Goal: Transaction & Acquisition: Obtain resource

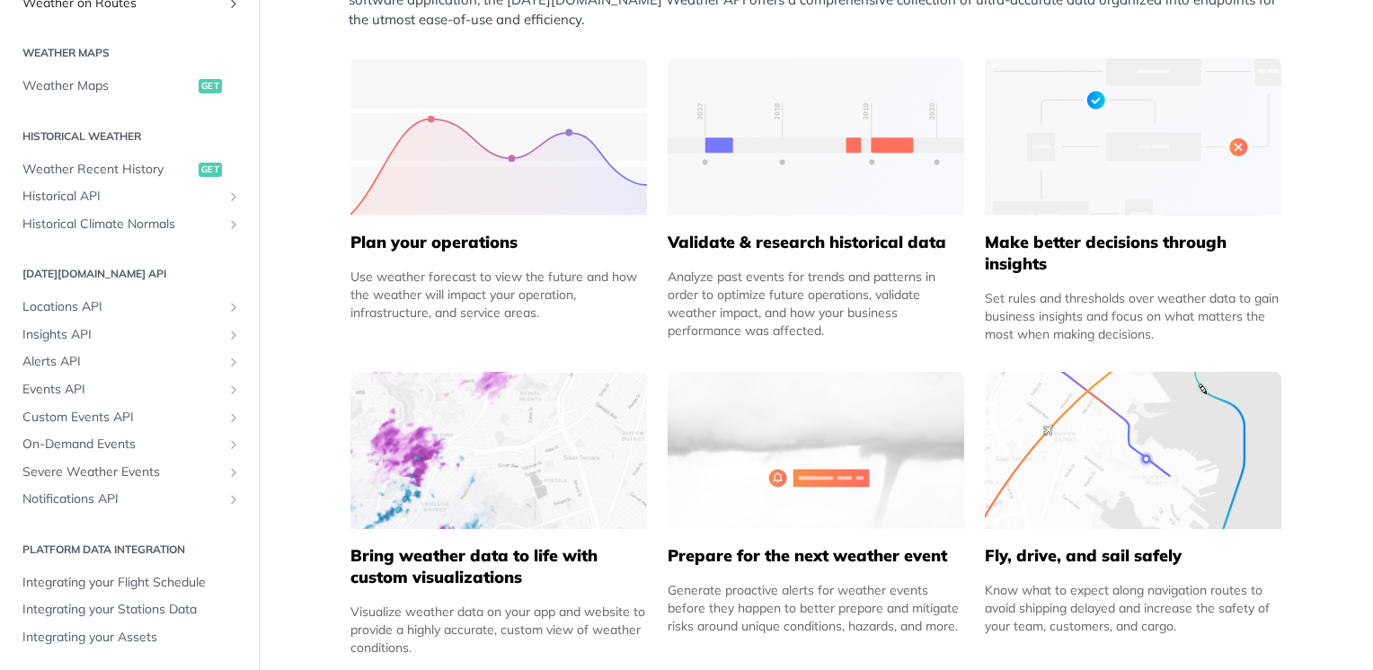
scroll to position [521, 0]
click at [111, 194] on span "Historical API" at bounding box center [121, 199] width 199 height 18
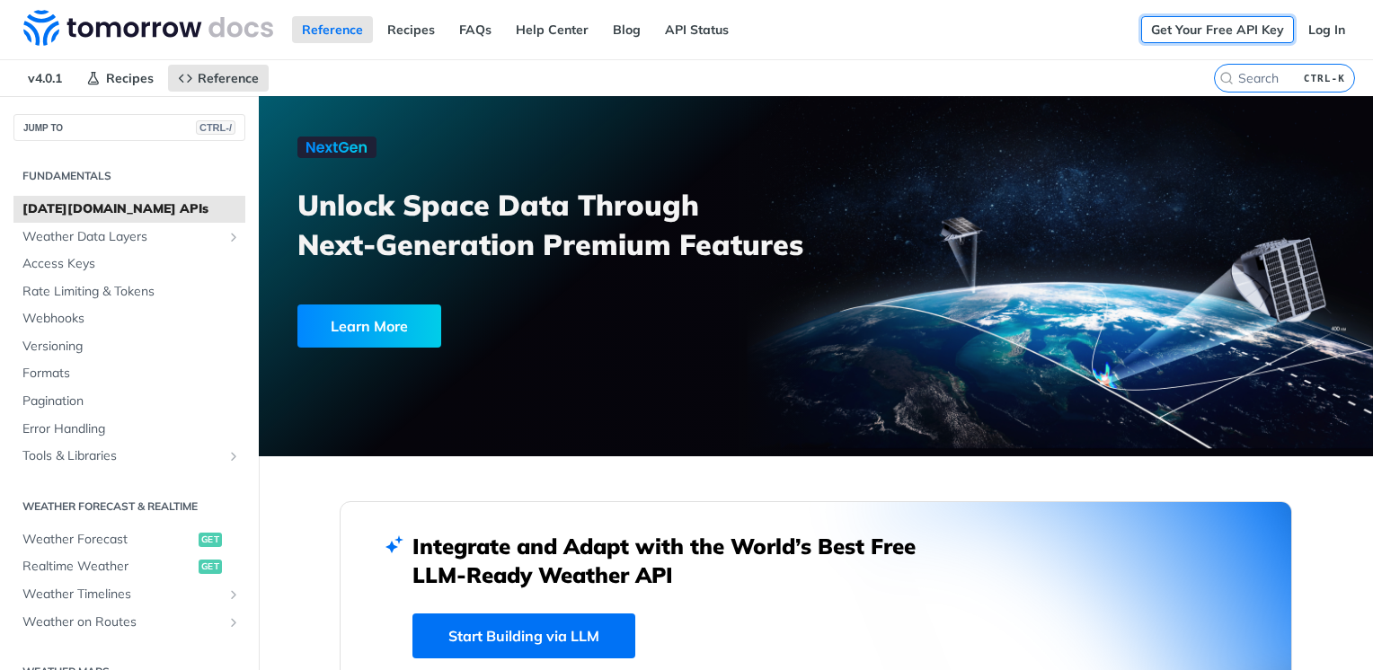
click at [1176, 26] on link "Get Your Free API Key" at bounding box center [1217, 29] width 153 height 27
